Goal: Task Accomplishment & Management: Manage account settings

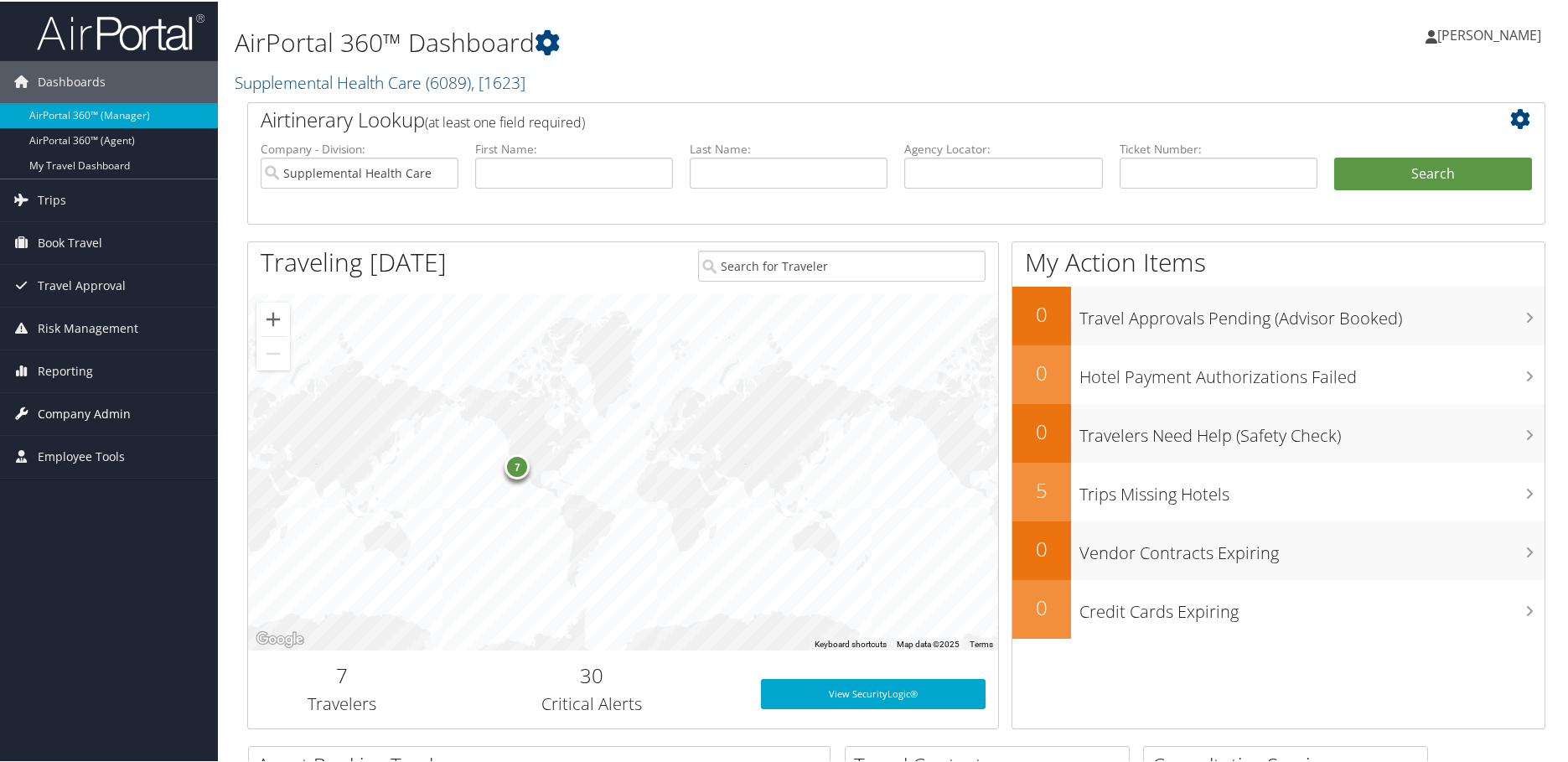
click at [99, 412] on span "Company Admin" at bounding box center [84, 413] width 93 height 42
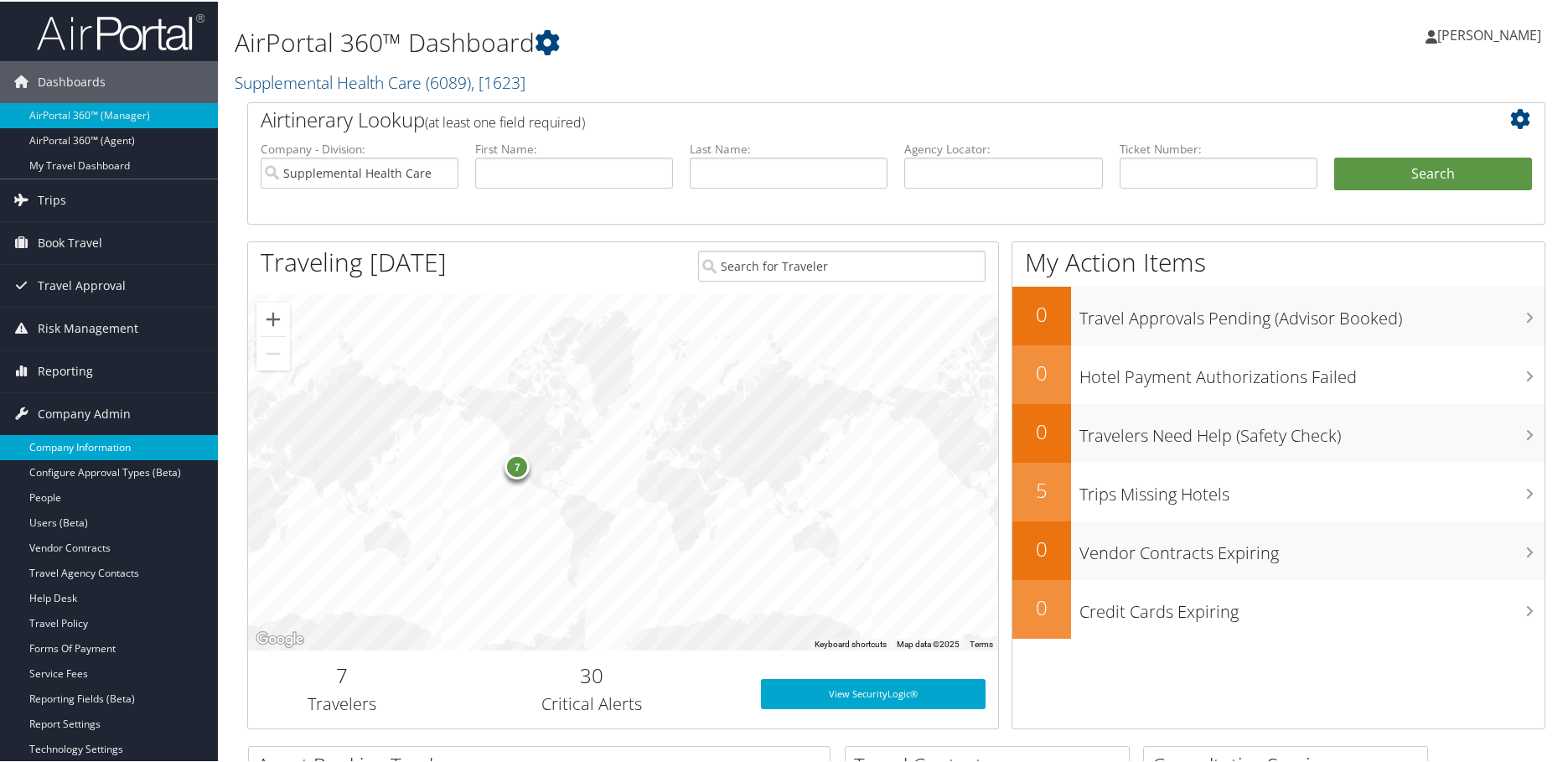
click at [91, 443] on link "Company Information" at bounding box center [109, 445] width 218 height 25
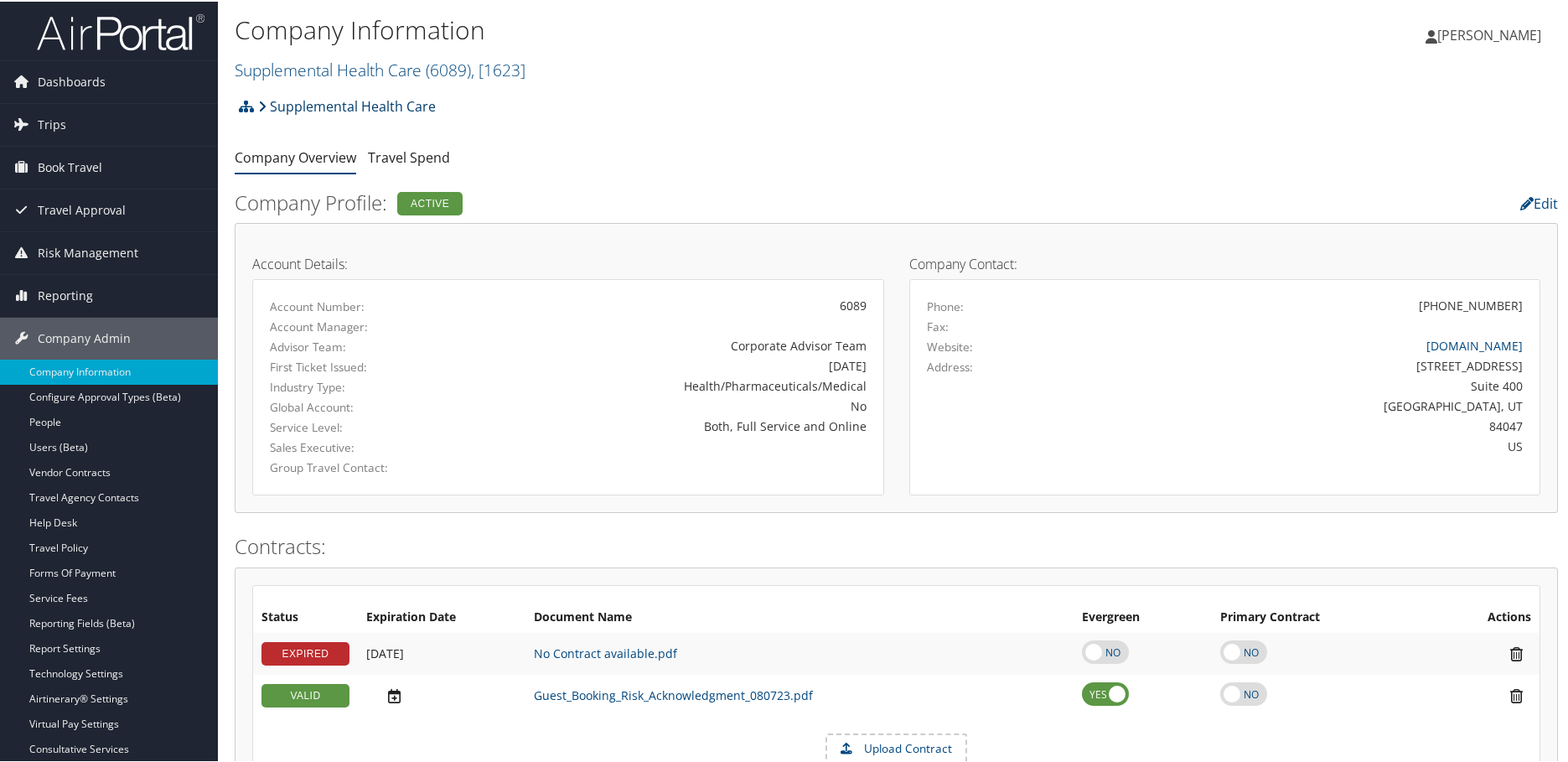
click at [309, 105] on link "Supplemental Health Care" at bounding box center [346, 104] width 178 height 33
click at [245, 107] on icon at bounding box center [246, 104] width 15 height 13
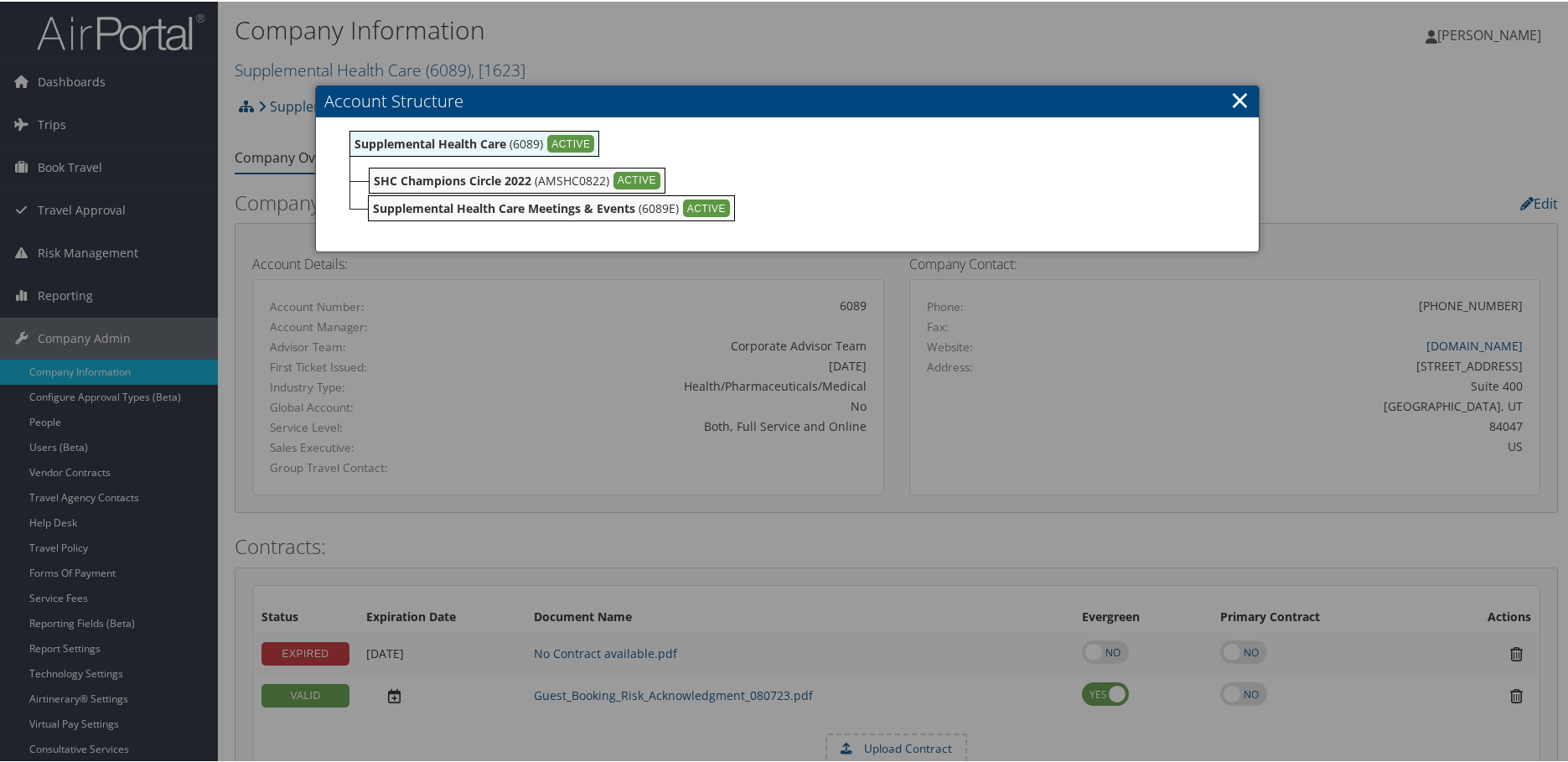
click at [1234, 100] on link "×" at bounding box center [1240, 98] width 19 height 33
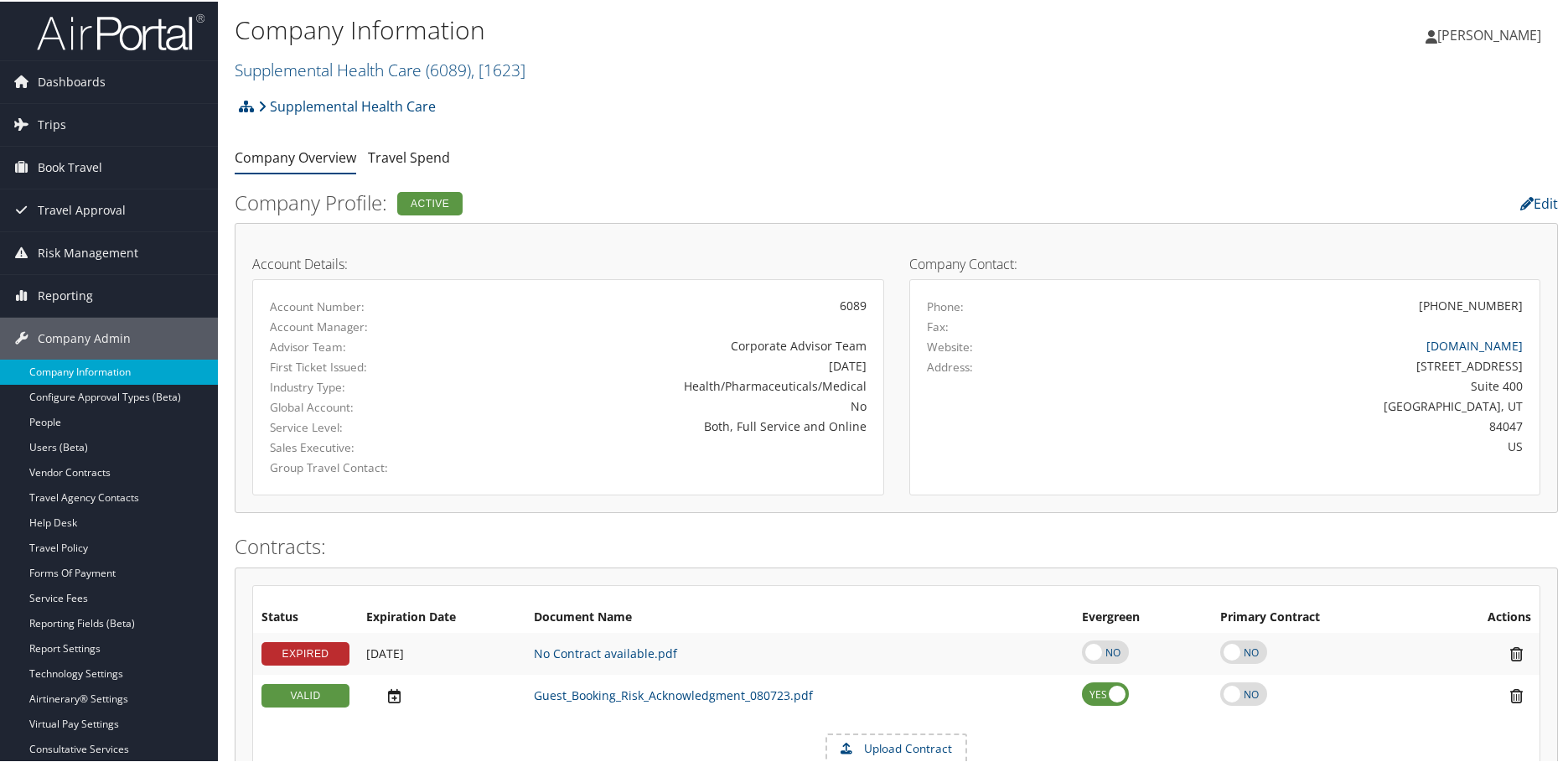
click at [86, 371] on link "Company Information" at bounding box center [109, 370] width 218 height 25
click at [424, 74] on link "Supplemental Health Care ( 6089 ) , [ 1623 ]" at bounding box center [380, 68] width 291 height 23
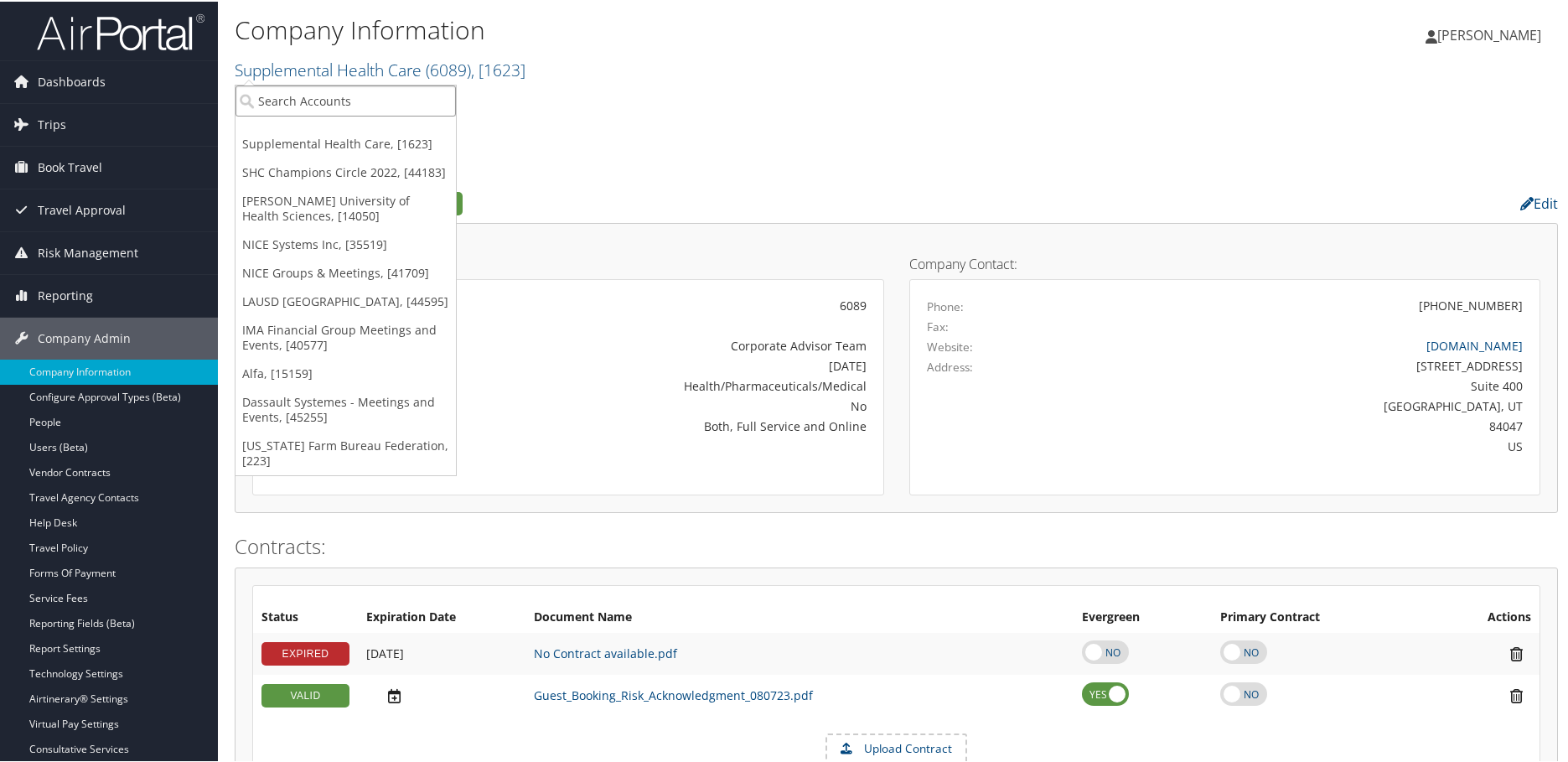
click at [340, 96] on input "search" at bounding box center [345, 99] width 220 height 31
type input "scad"
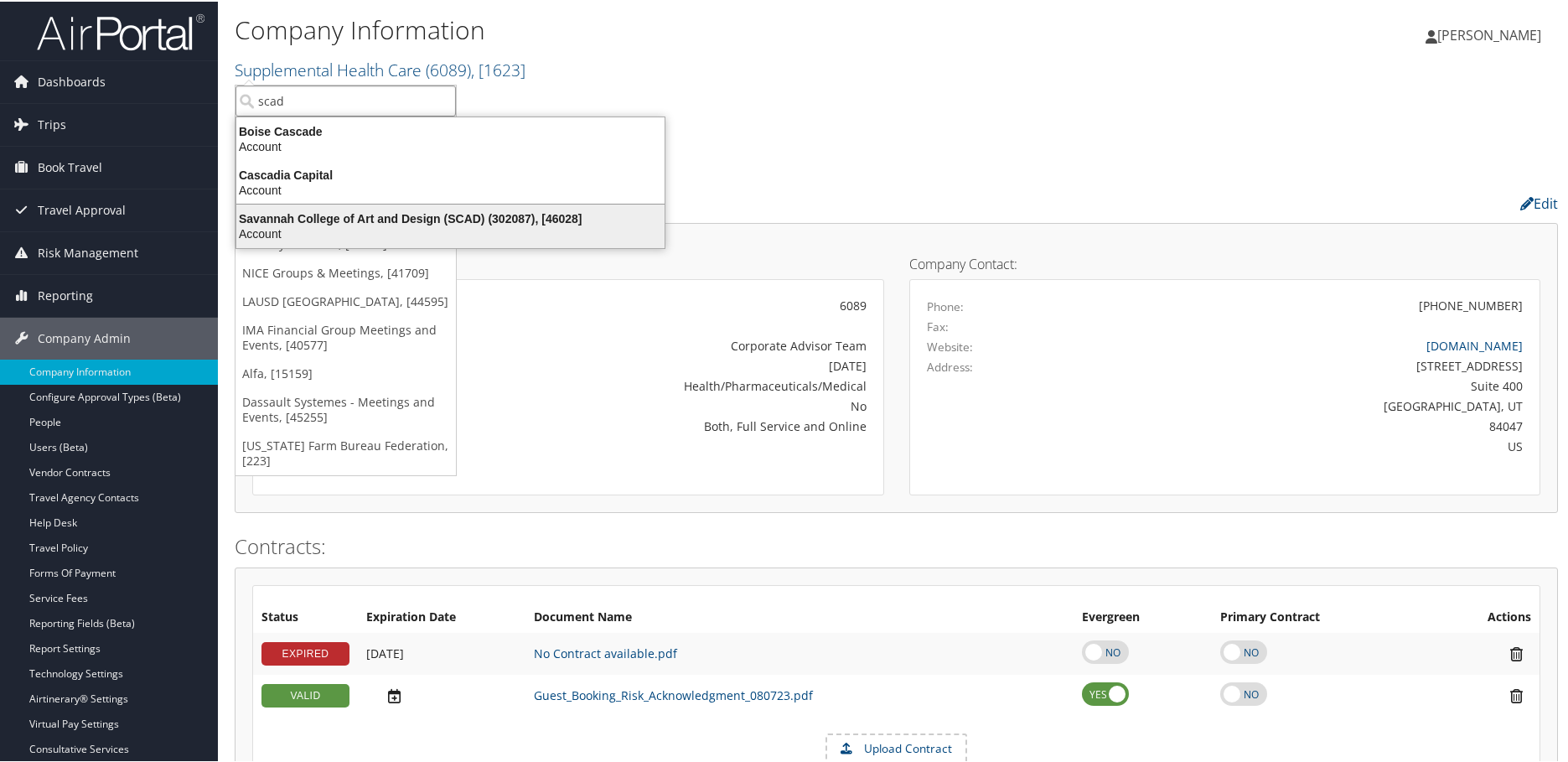
click at [373, 220] on div "Savannah College of Art and Design (SCAD) (302087), [46028]" at bounding box center [451, 217] width 449 height 15
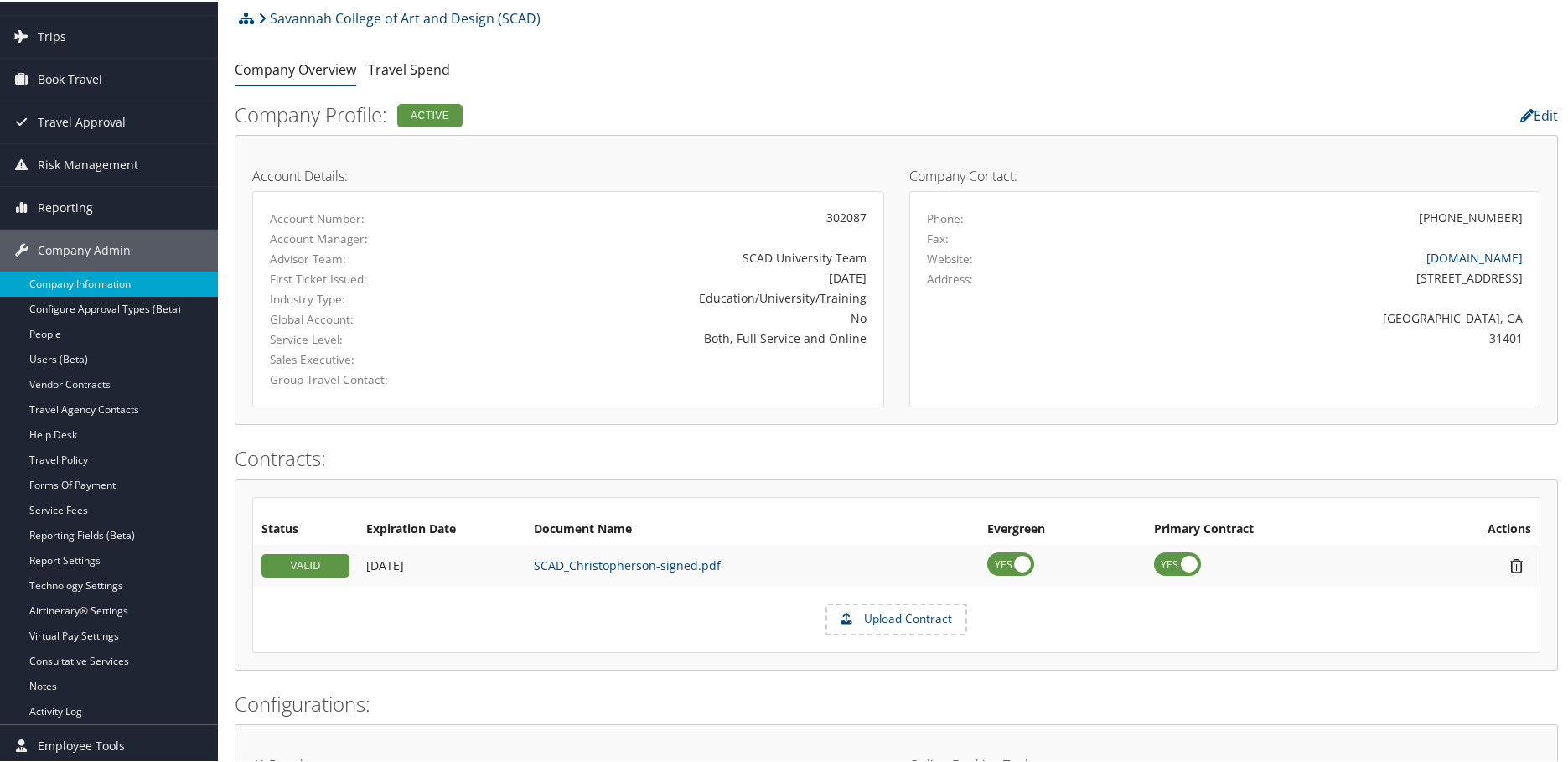
scroll to position [51, 0]
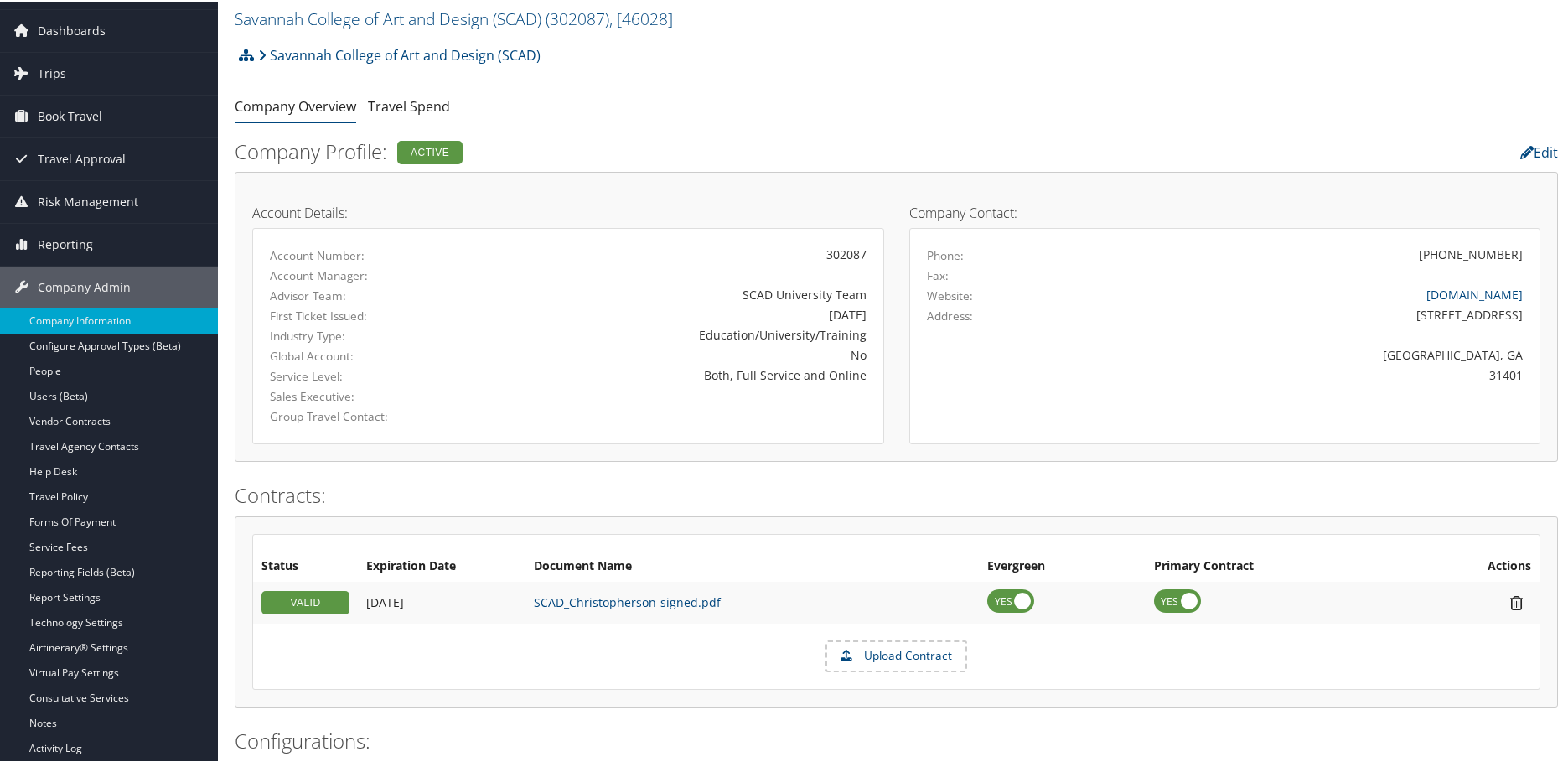
click at [857, 654] on icon at bounding box center [850, 654] width 20 height 29
click at [0, 0] on input "Upload Contract" at bounding box center [0, 0] width 0 height 0
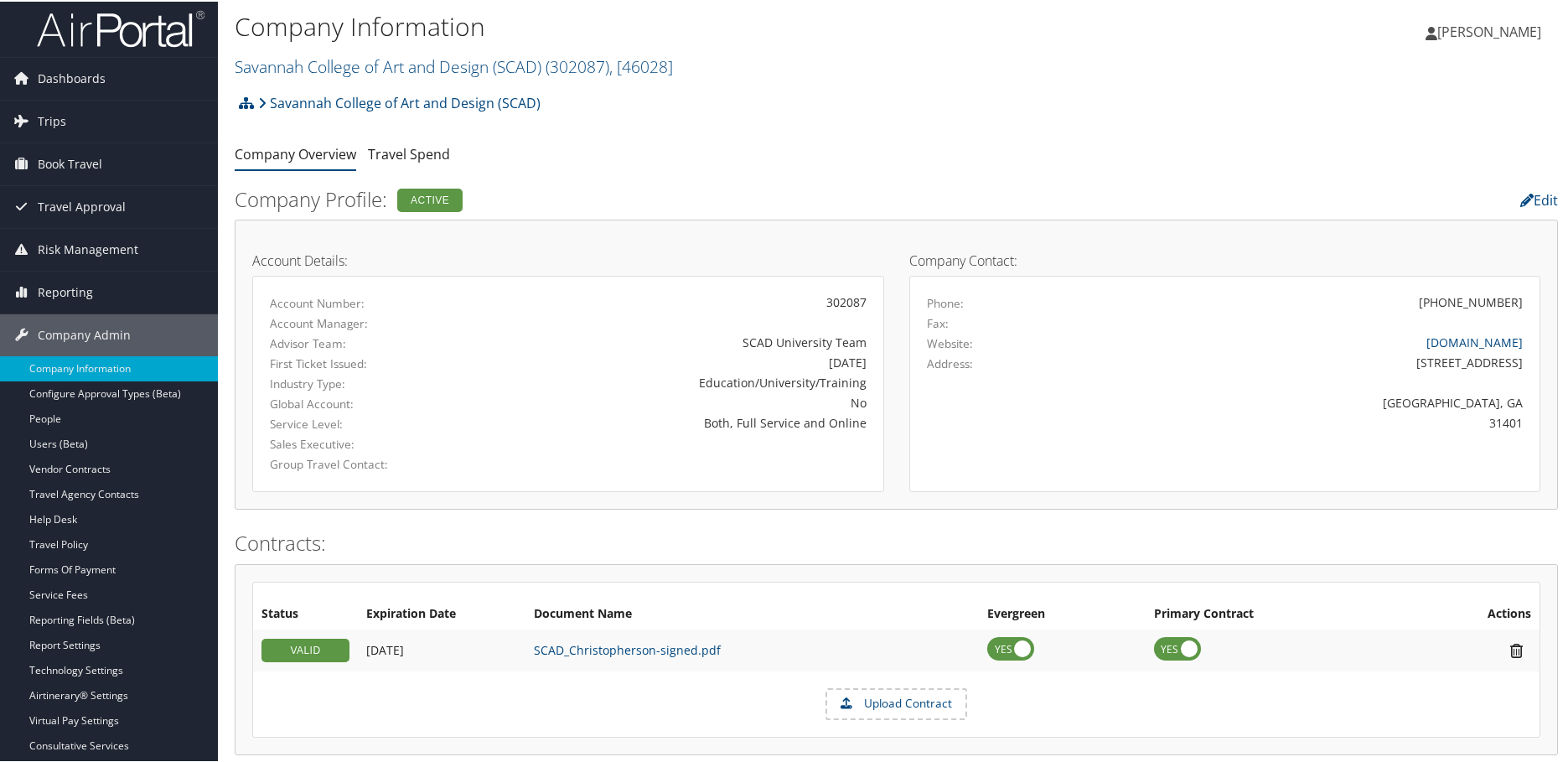
scroll to position [0, 0]
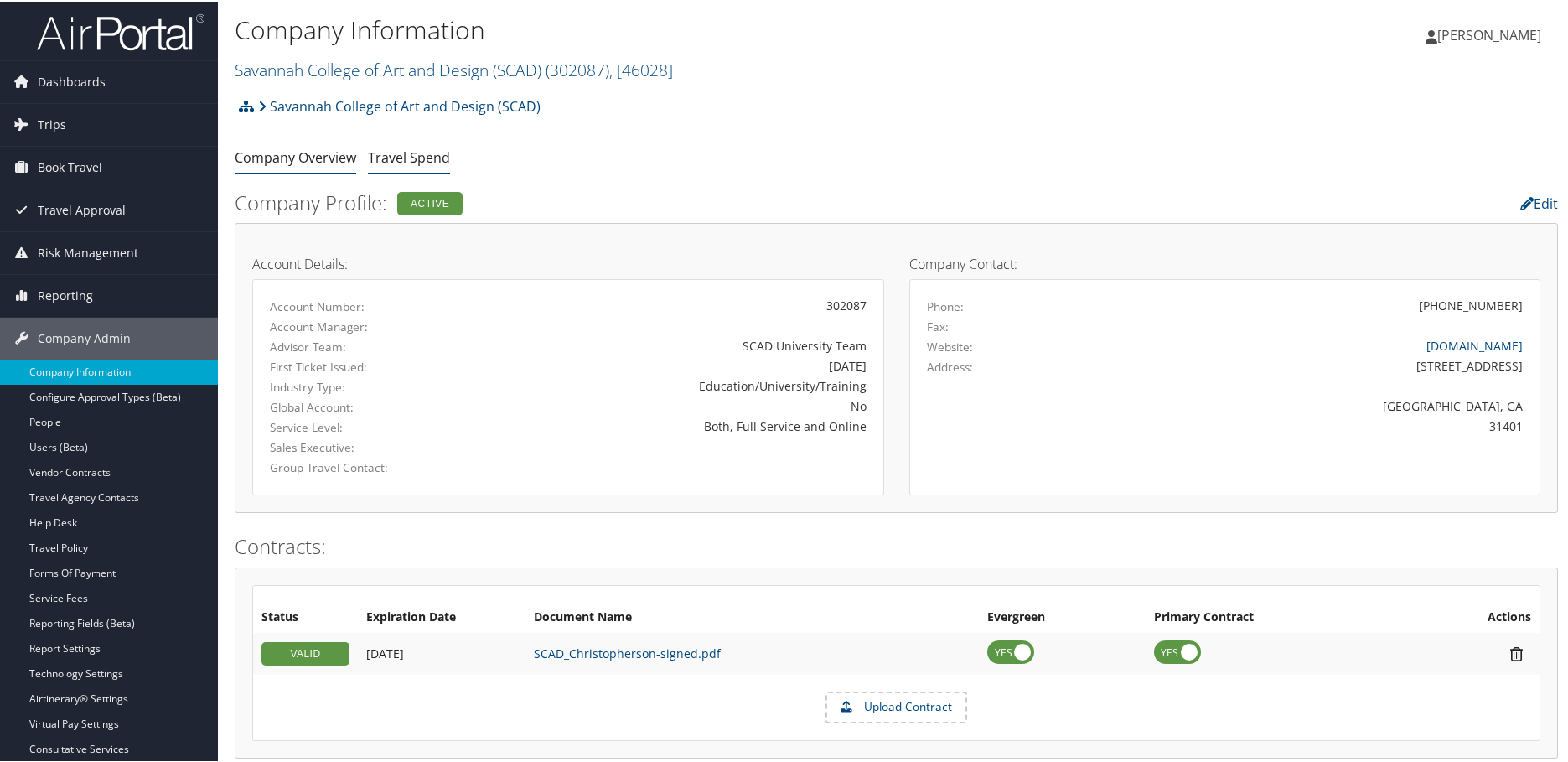
click at [420, 161] on link "Travel Spend" at bounding box center [409, 155] width 82 height 18
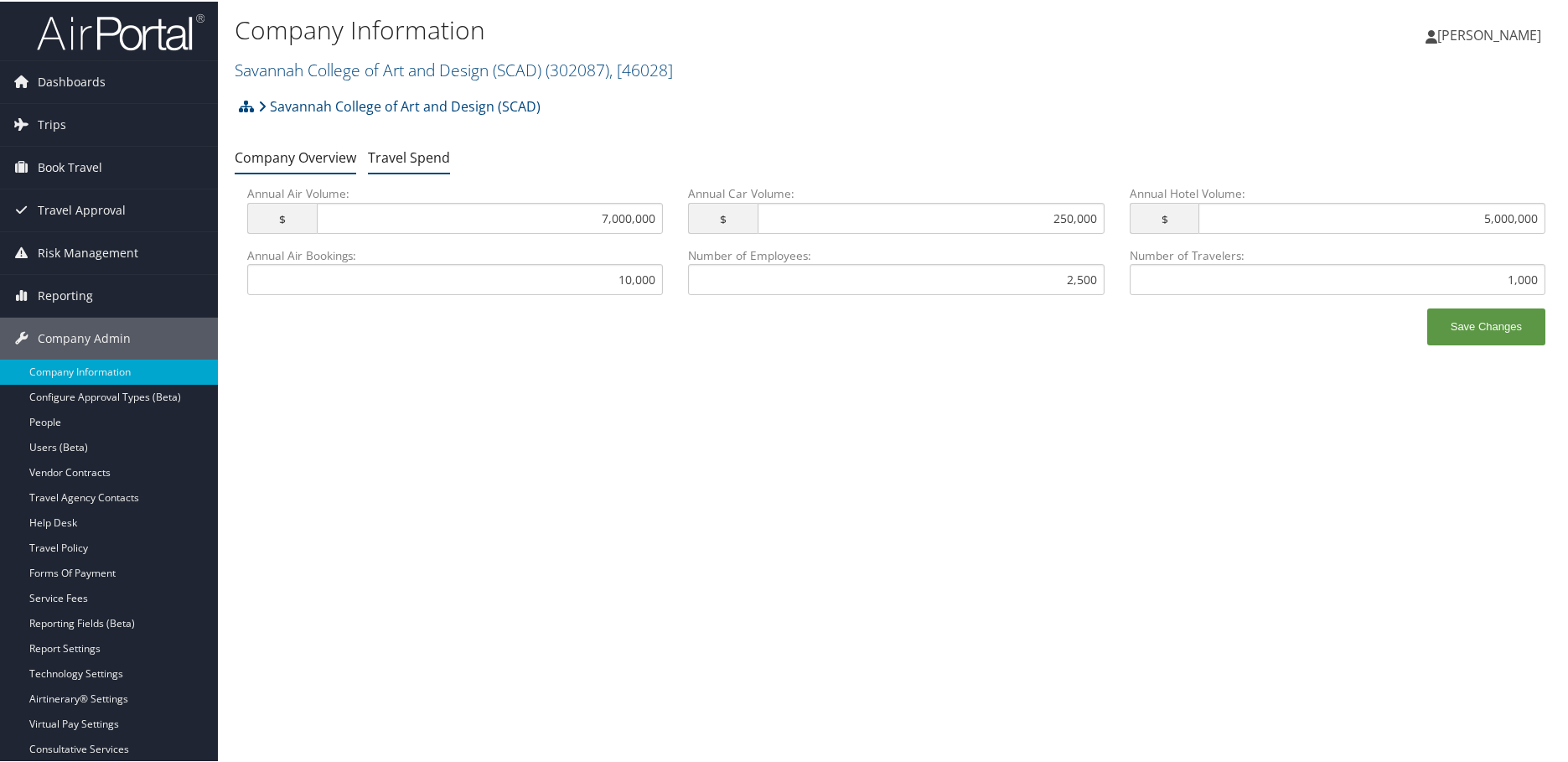
click at [272, 159] on link "Company Overview" at bounding box center [295, 155] width 122 height 18
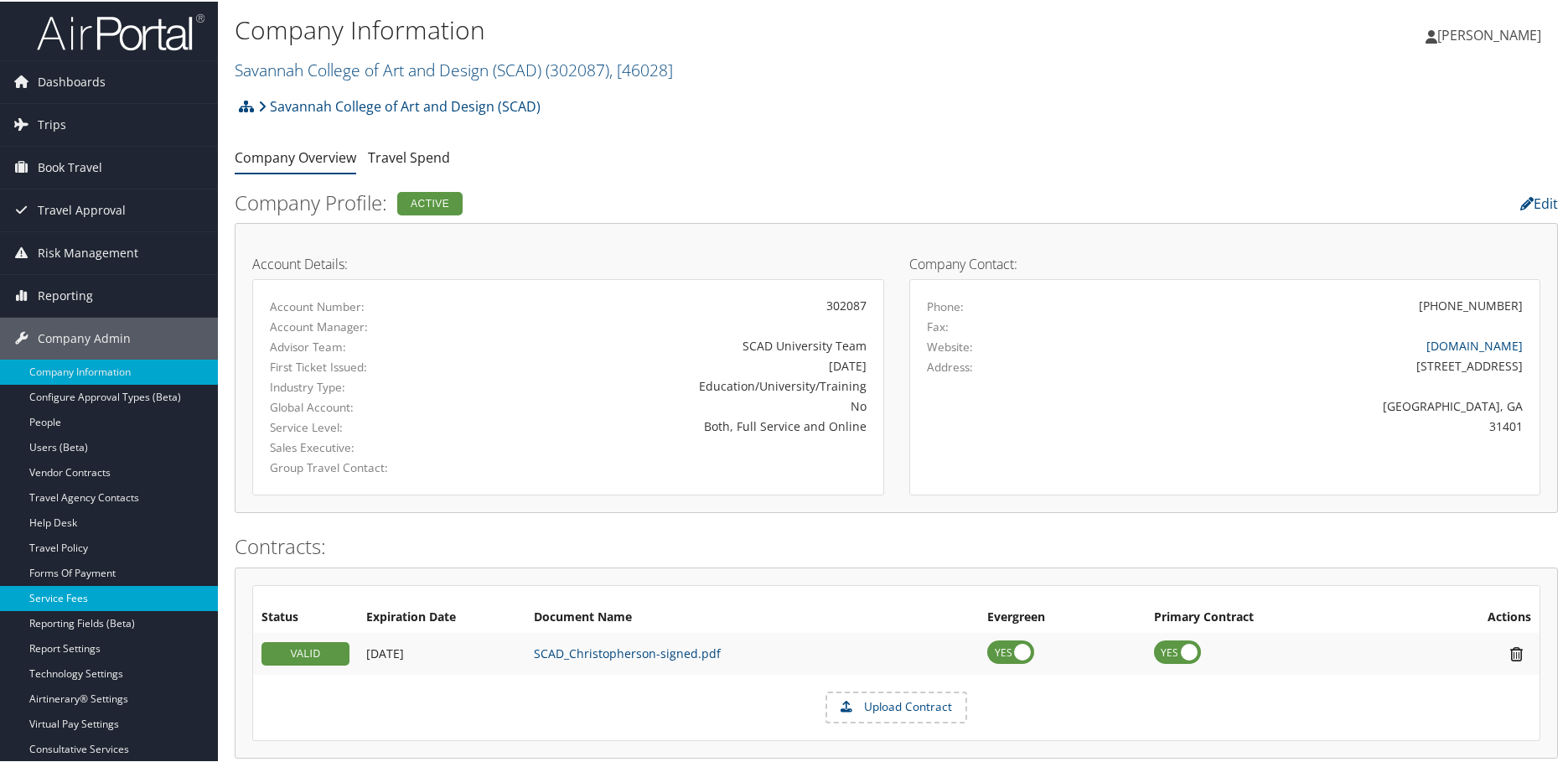
click at [79, 600] on link "Service Fees" at bounding box center [109, 596] width 218 height 25
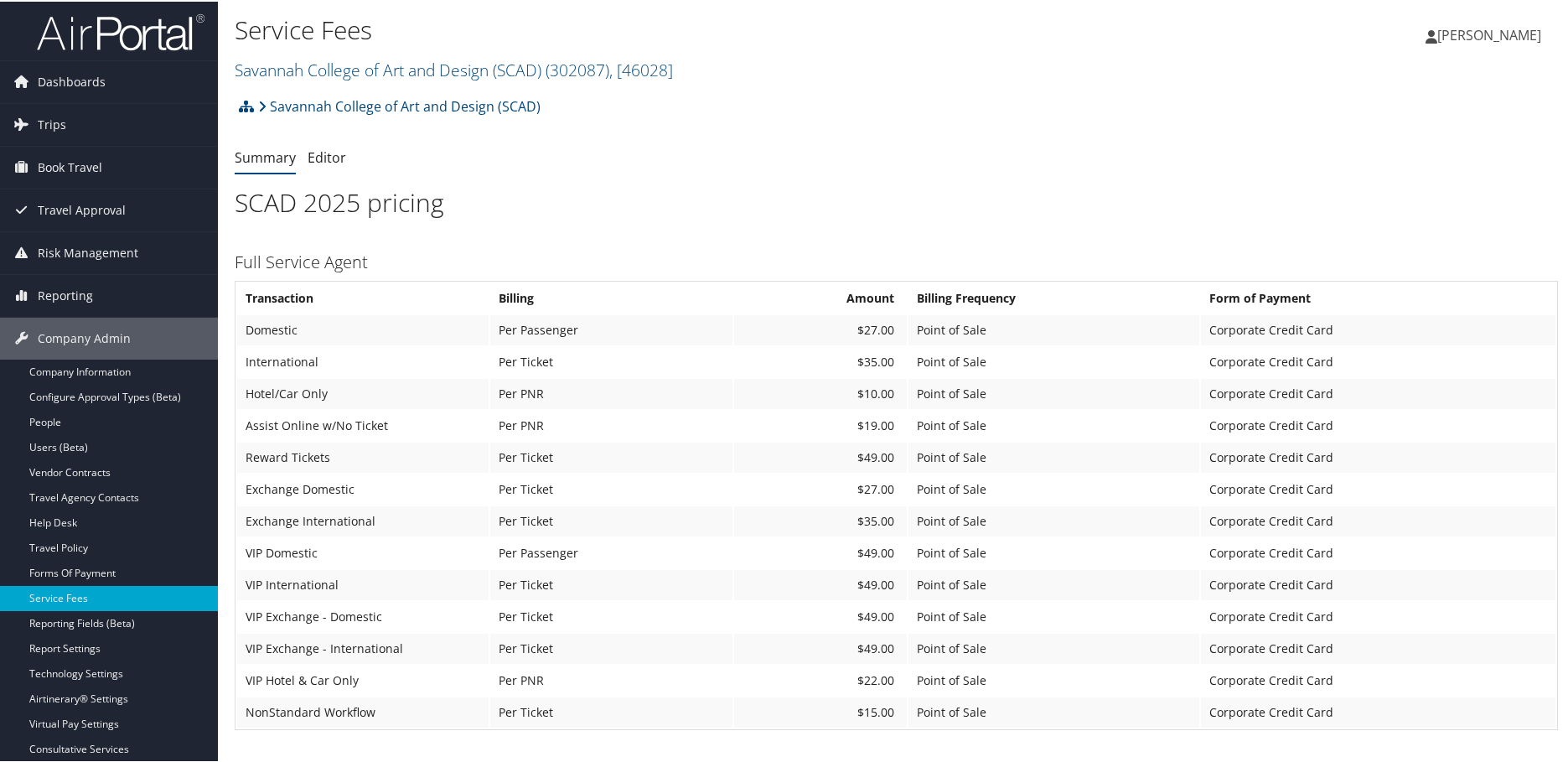
click at [509, 651] on td "Per Ticket" at bounding box center [611, 647] width 242 height 30
click at [103, 565] on link "Forms Of Payment" at bounding box center [109, 572] width 218 height 25
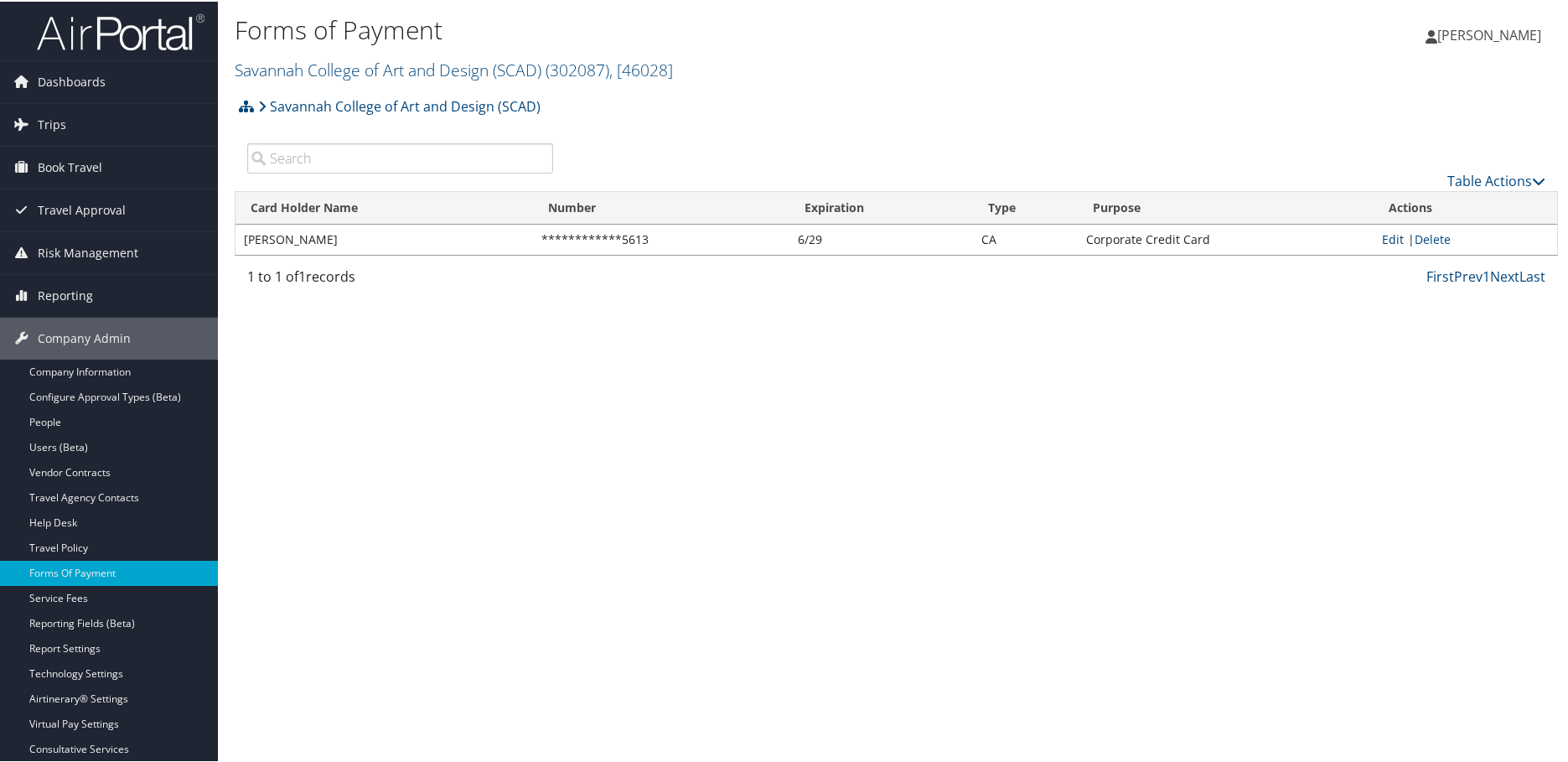
click at [1382, 242] on link "Edit" at bounding box center [1393, 238] width 22 height 16
select select "CA"
select select "2"
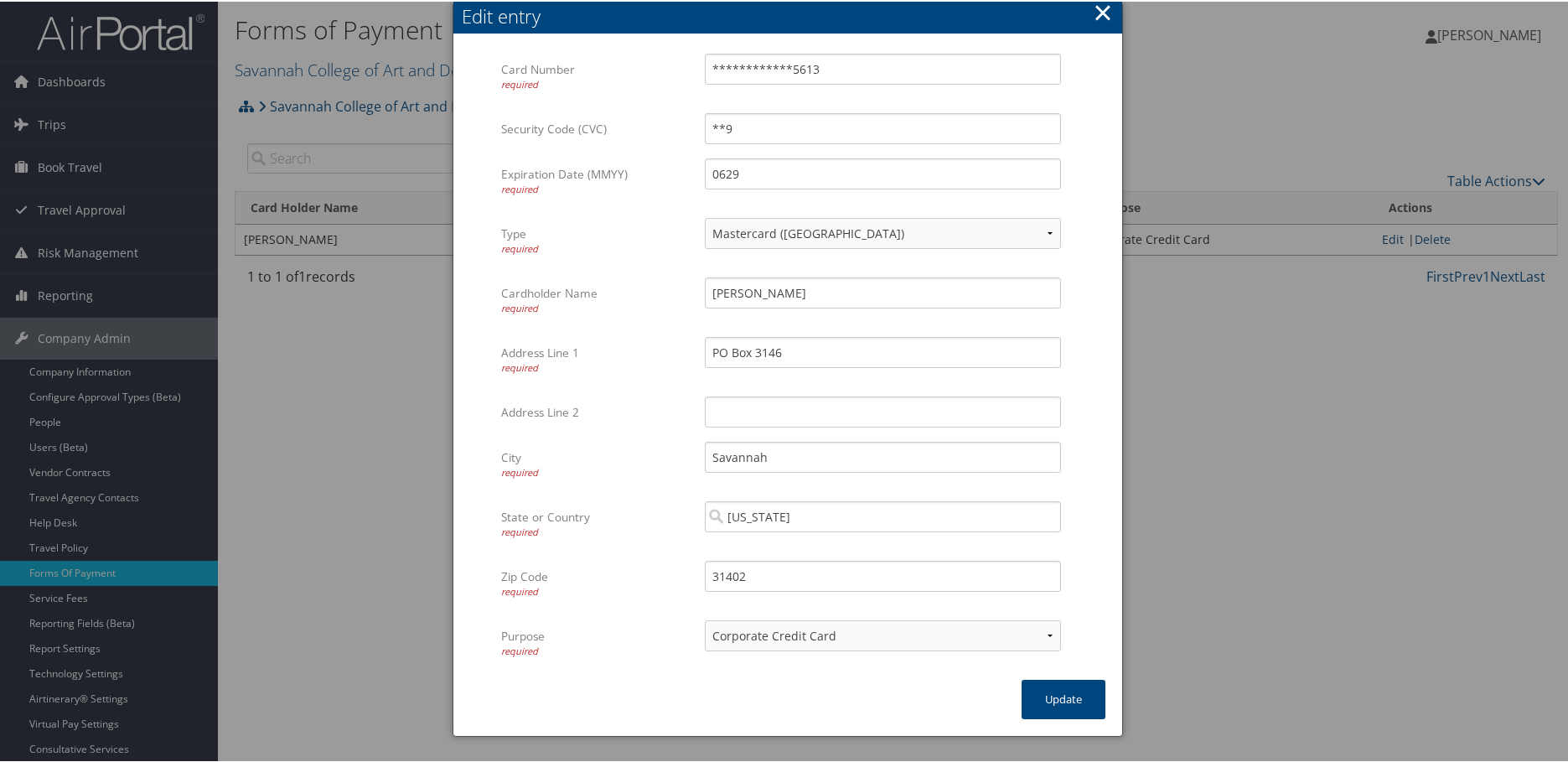
click at [1381, 242] on div at bounding box center [787, 381] width 1575 height 762
click at [1100, 9] on button "×" at bounding box center [1103, 11] width 19 height 33
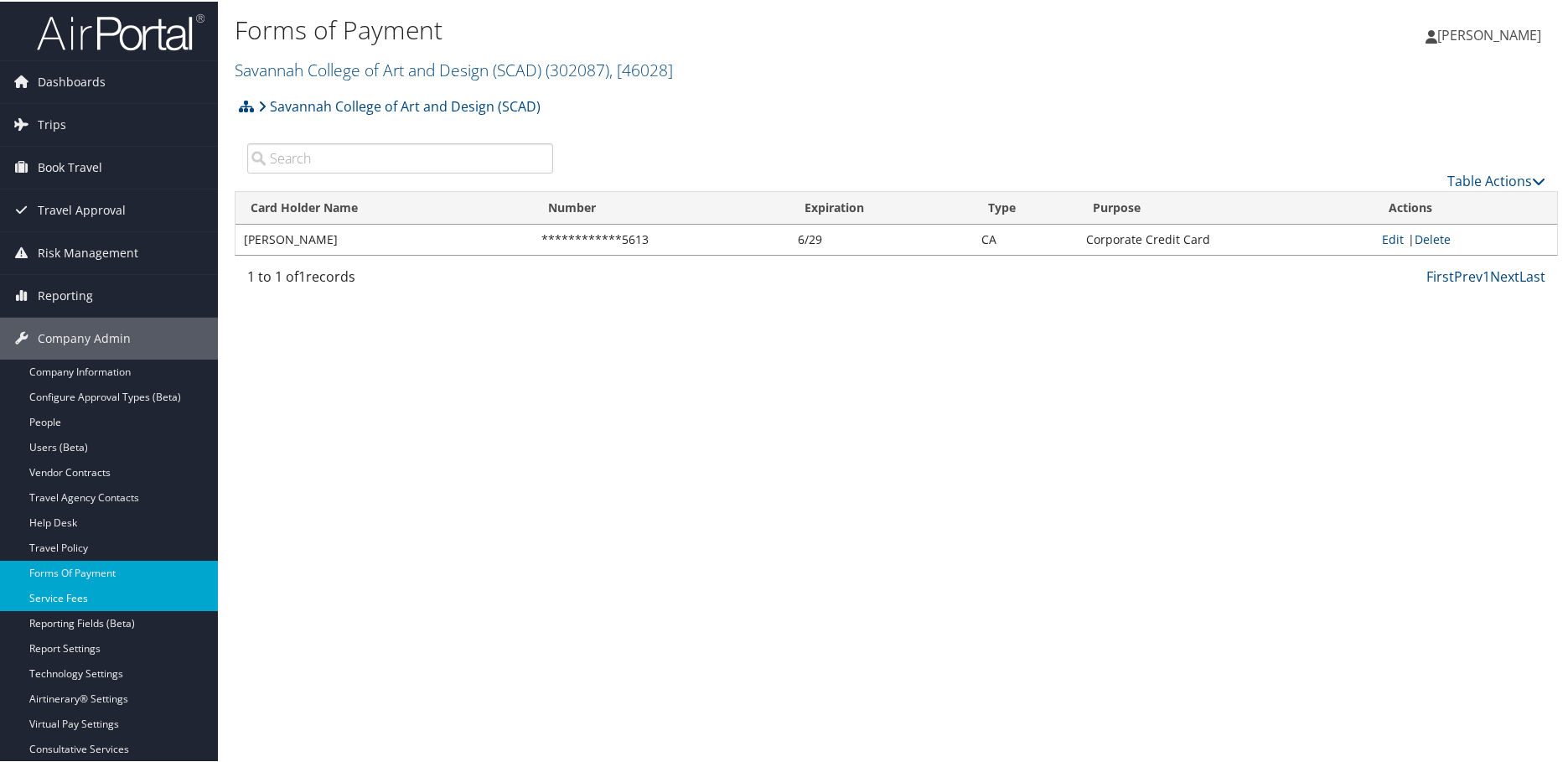
click at [74, 594] on link "Service Fees" at bounding box center [109, 596] width 218 height 25
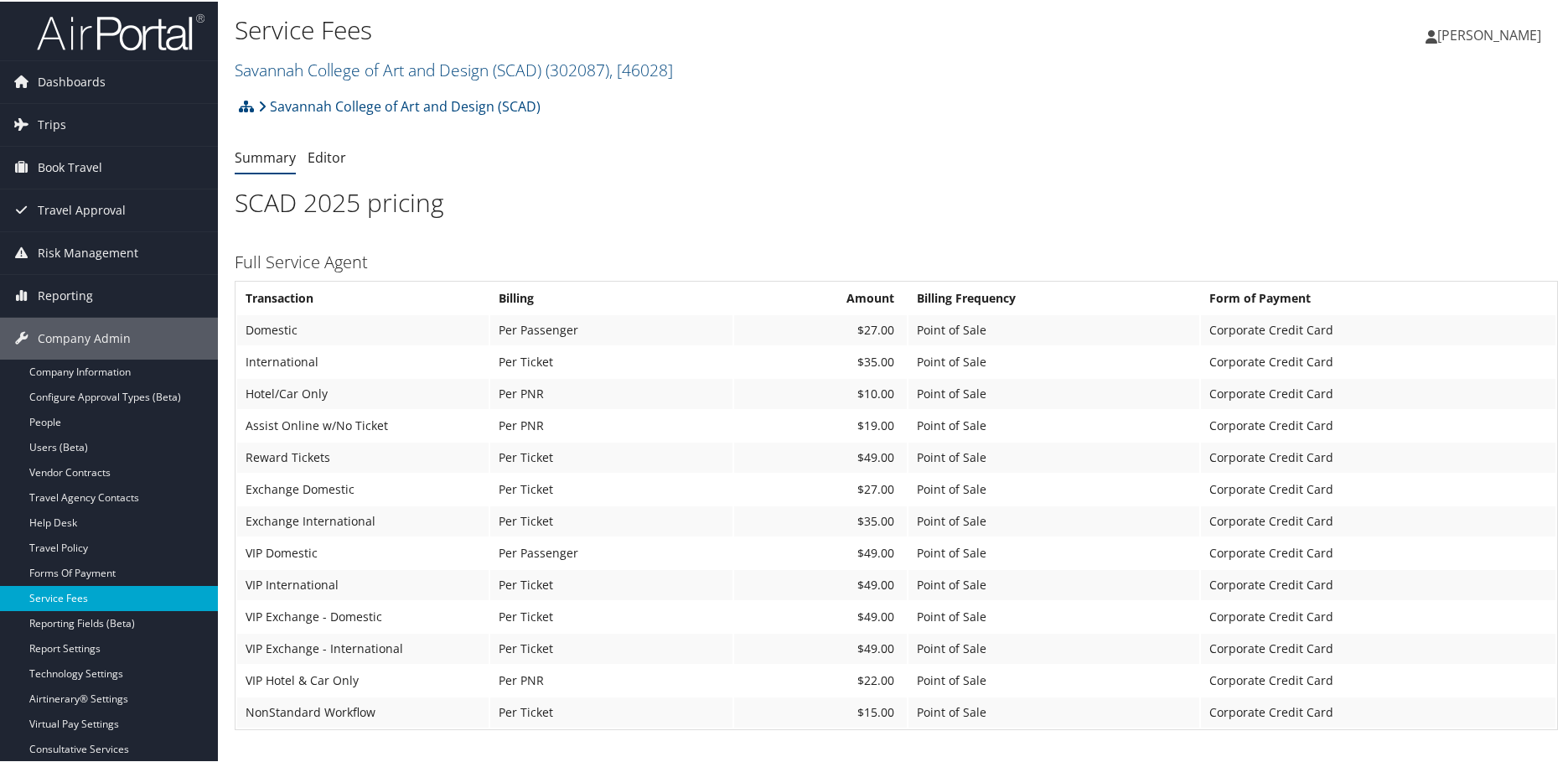
click at [9, 595] on link "Service Fees" at bounding box center [109, 596] width 218 height 25
